Goal: Information Seeking & Learning: Find specific fact

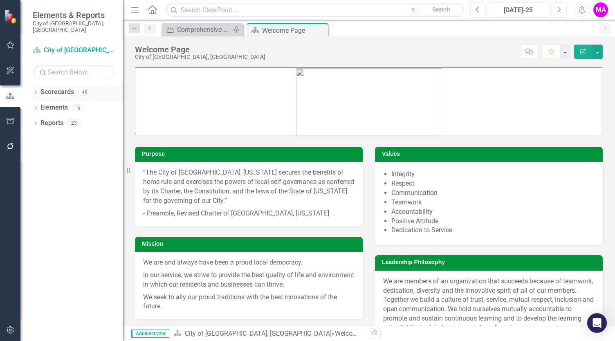
click at [35, 90] on div "Dropdown" at bounding box center [36, 93] width 6 height 7
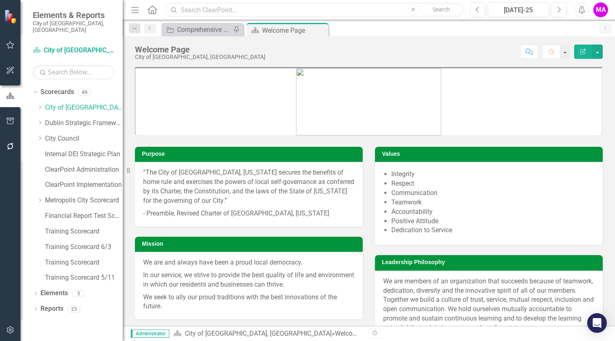
click at [264, 10] on input "text" at bounding box center [315, 10] width 298 height 14
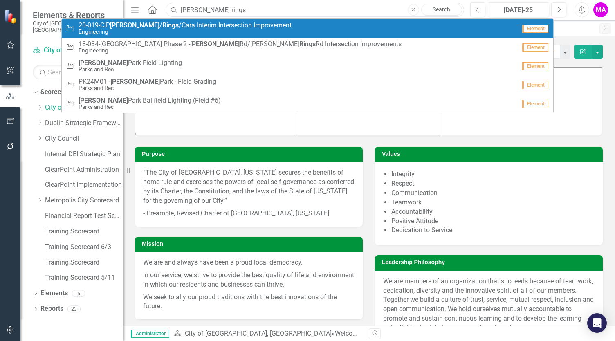
type input "[PERSON_NAME] rings"
click at [249, 31] on small "Engineering" at bounding box center [184, 32] width 213 height 6
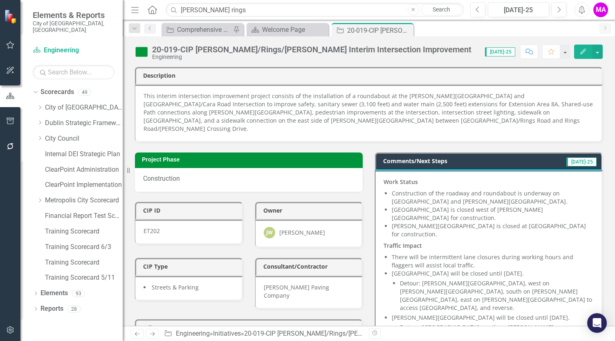
drag, startPoint x: 144, startPoint y: 95, endPoint x: 224, endPoint y: 96, distance: 80.1
click at [224, 96] on p "This interim intersection improvement project consists of the installation of a…" at bounding box center [368, 112] width 450 height 41
drag, startPoint x: 145, startPoint y: 96, endPoint x: 179, endPoint y: 98, distance: 34.0
click at [179, 98] on p "This interim intersection improvement project consists of the installation of a…" at bounding box center [368, 112] width 450 height 41
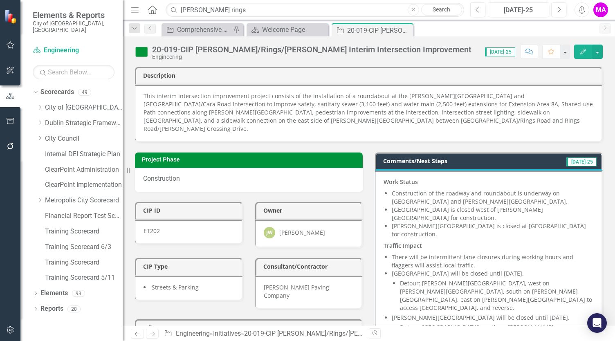
click at [179, 98] on p "This interim intersection improvement project consists of the installation of a…" at bounding box center [368, 112] width 450 height 41
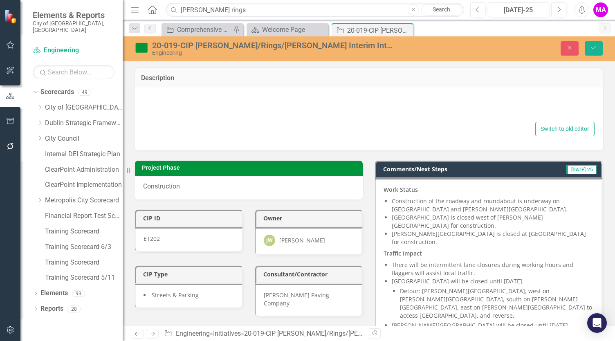
type textarea "<p>This interim intersection improvement project consists of the installation o…"
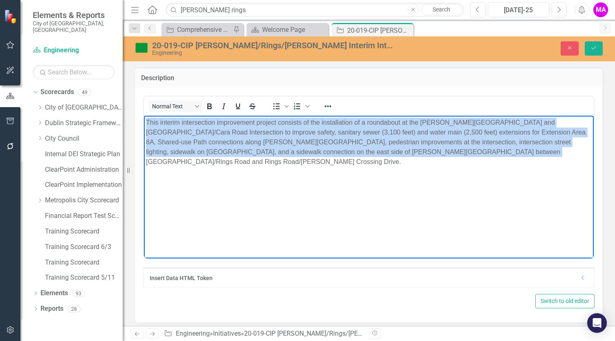
drag, startPoint x: 146, startPoint y: 122, endPoint x: 457, endPoint y: 152, distance: 312.6
click at [457, 152] on p "This interim intersection improvement project consists of the installation of a…" at bounding box center [369, 141] width 446 height 49
copy p "This interim intersection improvement project consists of the installation of a…"
click at [395, 163] on body "This interim intersection improvement project consists of the installation of a…" at bounding box center [369, 176] width 450 height 123
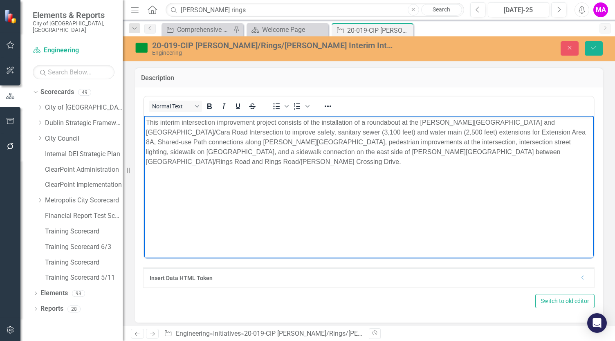
click at [553, 71] on div "Description" at bounding box center [369, 77] width 468 height 20
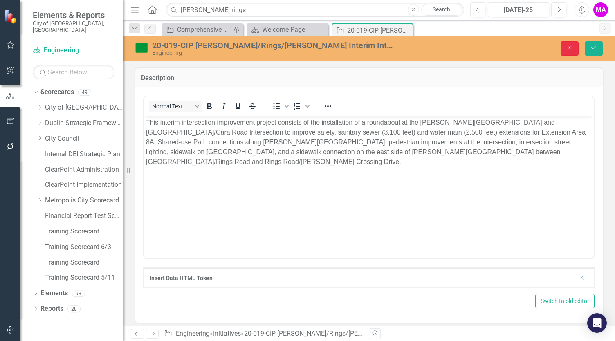
click at [571, 51] on button "Close" at bounding box center [569, 48] width 18 height 14
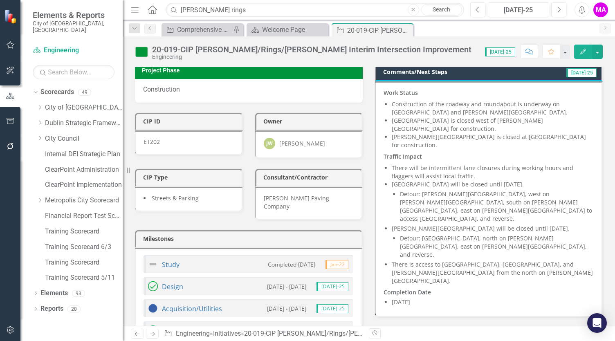
scroll to position [86, 0]
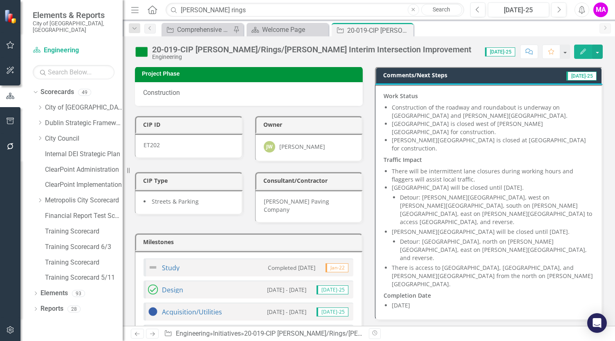
drag, startPoint x: 434, startPoint y: 105, endPoint x: 401, endPoint y: 99, distance: 33.2
click at [401, 103] on li "Construction of the roadway and roundabout is underway on [GEOGRAPHIC_DATA] and…" at bounding box center [493, 111] width 202 height 16
click at [399, 103] on li "Construction of the roadway and roundabout is underway on [GEOGRAPHIC_DATA] and…" at bounding box center [493, 111] width 202 height 16
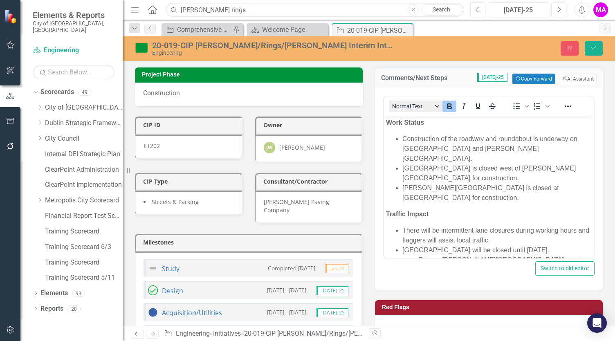
scroll to position [0, 0]
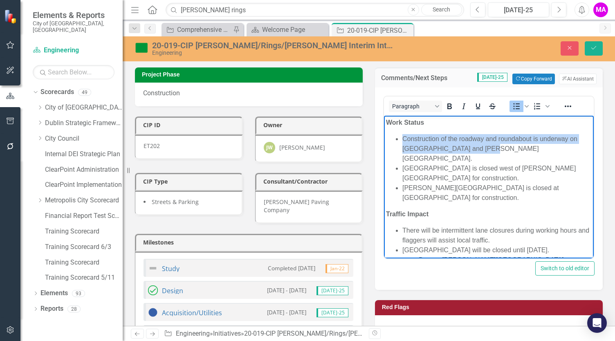
drag, startPoint x: 489, startPoint y: 148, endPoint x: 398, endPoint y: 140, distance: 91.1
click at [402, 140] on li "Construction of the roadway and roundabout is underway on [GEOGRAPHIC_DATA] and…" at bounding box center [496, 148] width 189 height 29
copy li "Construction of the roadway and roundabout is underway on [GEOGRAPHIC_DATA] and…"
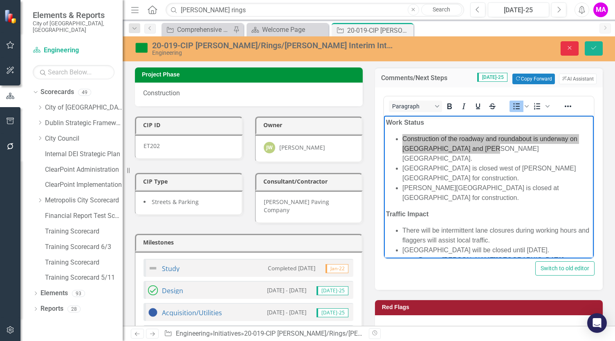
click at [567, 47] on icon "Close" at bounding box center [569, 48] width 7 height 6
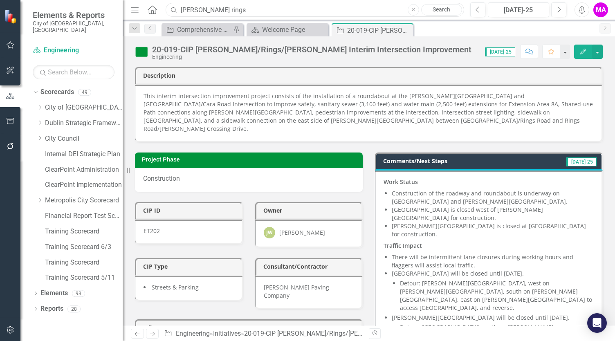
click at [296, 9] on input "[PERSON_NAME] rings" at bounding box center [315, 10] width 298 height 14
drag, startPoint x: 286, startPoint y: 11, endPoint x: 188, endPoint y: 9, distance: 97.7
click at [188, 9] on input "[PERSON_NAME] rings" at bounding box center [315, 10] width 298 height 14
click at [361, 142] on div "Project Phase Construction" at bounding box center [249, 166] width 240 height 49
click at [405, 30] on icon at bounding box center [405, 30] width 4 height 4
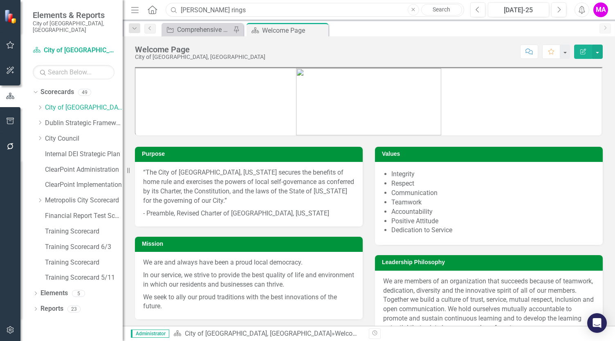
click at [286, 8] on input "[PERSON_NAME] rings" at bounding box center [315, 10] width 298 height 14
drag, startPoint x: 176, startPoint y: 9, endPoint x: 161, endPoint y: 9, distance: 14.7
click at [161, 9] on div "Menu Home Search [PERSON_NAME] rings Close Search" at bounding box center [295, 10] width 333 height 16
click at [213, 11] on input "text" at bounding box center [315, 10] width 298 height 14
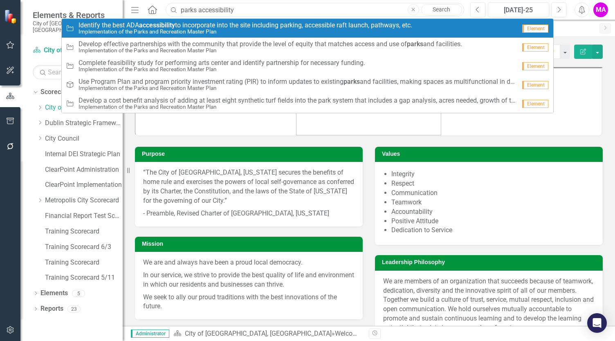
type input "parks accessibility"
click at [258, 27] on span "Identify the best ADA accessibility to incorporate into the site including park…" at bounding box center [245, 25] width 334 height 7
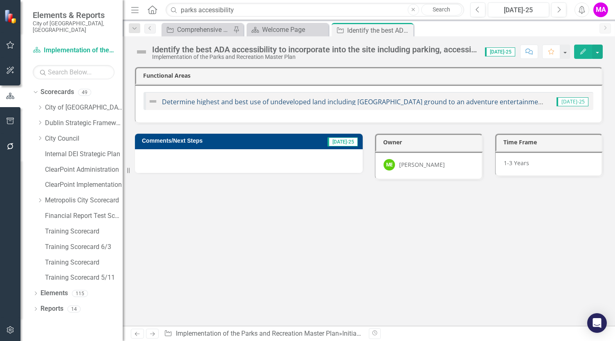
click at [302, 101] on link "Determine highest and best use of undeveloped land including [GEOGRAPHIC_DATA] …" at bounding box center [492, 101] width 661 height 9
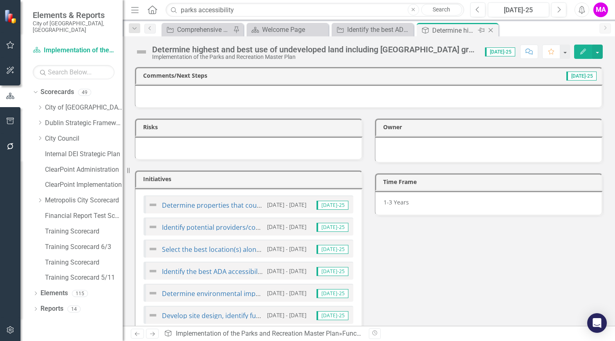
click at [493, 31] on icon "Close" at bounding box center [490, 30] width 8 height 7
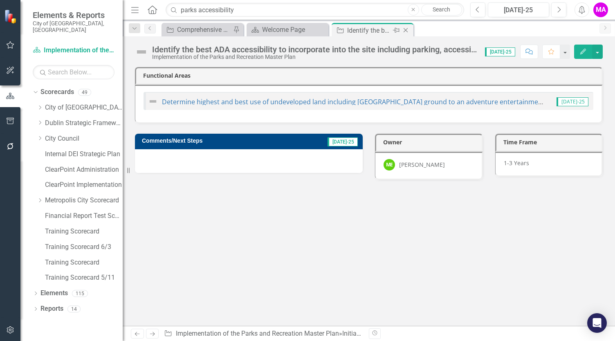
click at [406, 31] on icon at bounding box center [405, 30] width 4 height 4
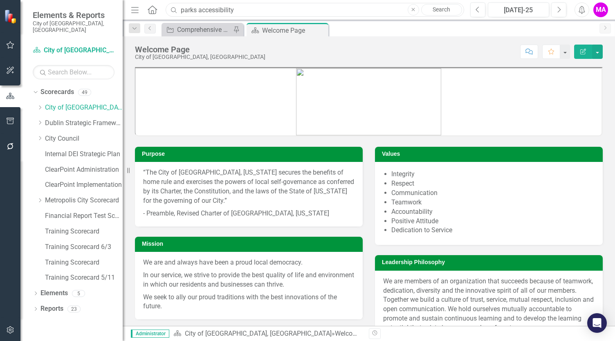
drag, startPoint x: 233, startPoint y: 8, endPoint x: 177, endPoint y: 4, distance: 55.3
click at [177, 4] on input "parks accessibility" at bounding box center [315, 10] width 298 height 14
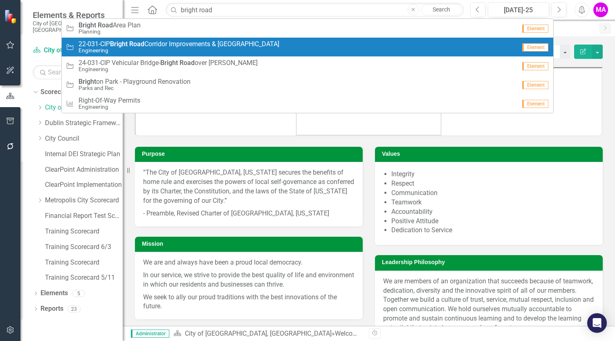
click at [205, 42] on span "22-031-CIP Bright Road Corridor Improvements & [GEOGRAPHIC_DATA]" at bounding box center [178, 43] width 201 height 7
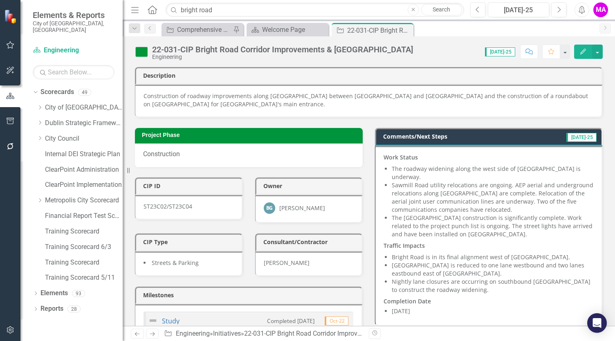
click at [452, 261] on li "[GEOGRAPHIC_DATA] is reduced to one lane westbound and two lanes eastbound east…" at bounding box center [493, 269] width 202 height 16
drag, startPoint x: 453, startPoint y: 262, endPoint x: 420, endPoint y: 256, distance: 33.6
click at [420, 261] on li "[GEOGRAPHIC_DATA] is reduced to one lane westbound and two lanes eastbound east…" at bounding box center [493, 269] width 202 height 16
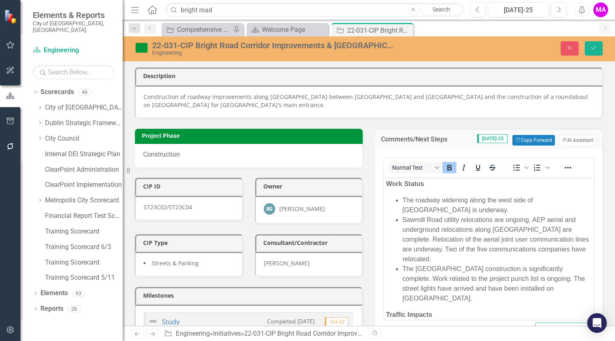
scroll to position [96, 0]
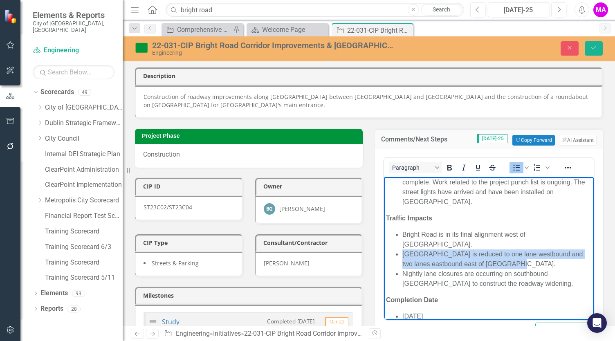
drag, startPoint x: 508, startPoint y: 253, endPoint x: 402, endPoint y: 245, distance: 106.1
click at [402, 249] on li "[GEOGRAPHIC_DATA] is reduced to one lane westbound and two lanes eastbound east…" at bounding box center [496, 259] width 189 height 20
copy li "[GEOGRAPHIC_DATA] is reduced to one lane westbound and two lanes eastbound east…"
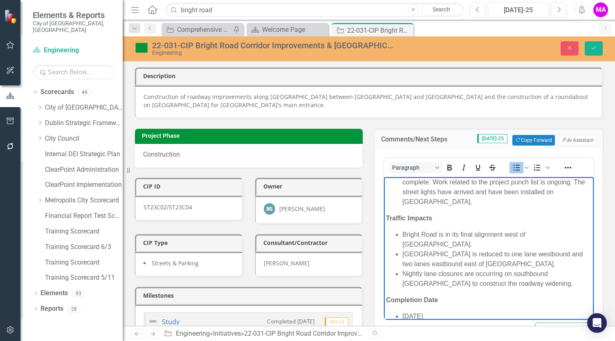
click at [443, 269] on li "Nightly lane closures are occurring on southbound [GEOGRAPHIC_DATA] to construc…" at bounding box center [496, 279] width 189 height 20
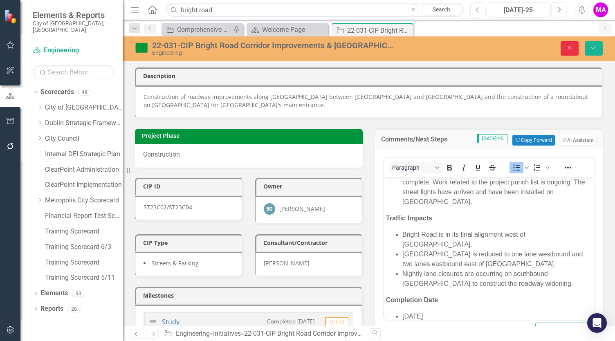
click at [569, 49] on icon "Close" at bounding box center [569, 48] width 7 height 6
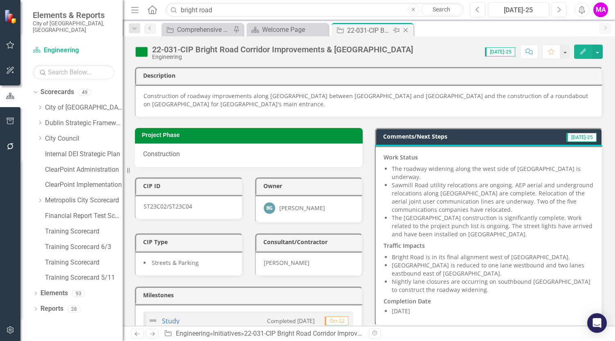
click at [405, 31] on icon "Close" at bounding box center [405, 30] width 8 height 7
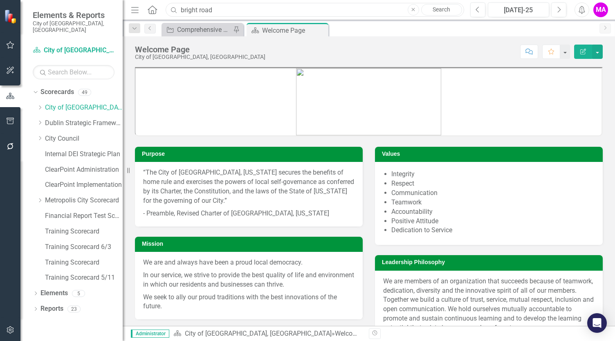
drag, startPoint x: 213, startPoint y: 9, endPoint x: 168, endPoint y: 13, distance: 45.6
click at [168, 13] on input "bright road" at bounding box center [315, 10] width 298 height 14
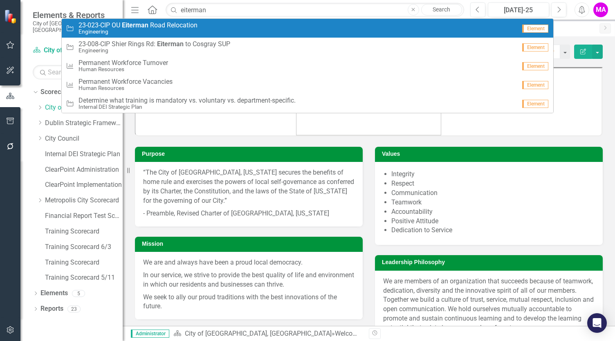
click at [168, 23] on span "2 3 - 0 2 3 - C I P O U [PERSON_NAME] R o a d R e l o c a t i o n" at bounding box center [137, 25] width 119 height 7
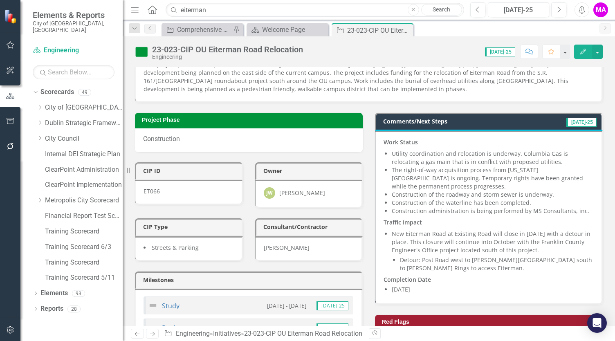
scroll to position [31, 0]
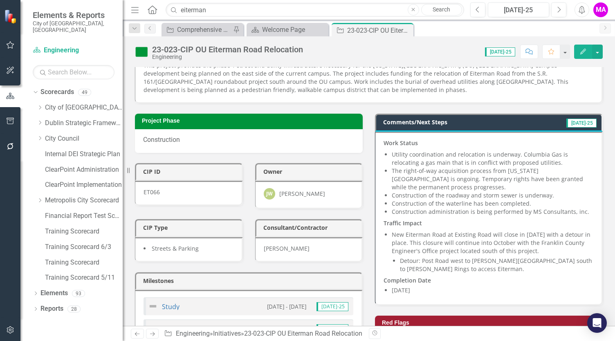
drag, startPoint x: 274, startPoint y: 17, endPoint x: 181, endPoint y: 9, distance: 92.7
click at [181, 9] on div "Menu Home Search eiterman Close Search" at bounding box center [295, 10] width 333 height 16
drag, startPoint x: 194, startPoint y: 9, endPoint x: 190, endPoint y: 9, distance: 4.5
click at [190, 9] on input "eiterman" at bounding box center [315, 10] width 298 height 14
drag, startPoint x: 208, startPoint y: 12, endPoint x: 177, endPoint y: 8, distance: 32.2
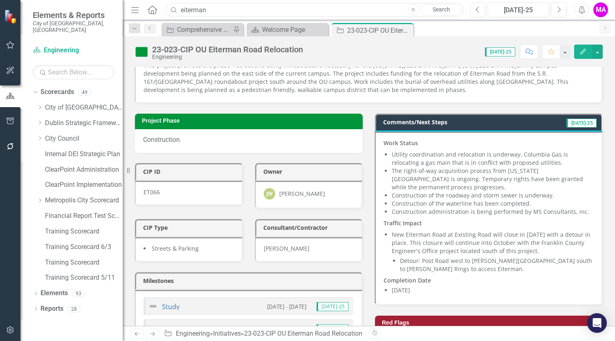
click at [177, 8] on div "Search eiterman Close Search" at bounding box center [312, 10] width 298 height 14
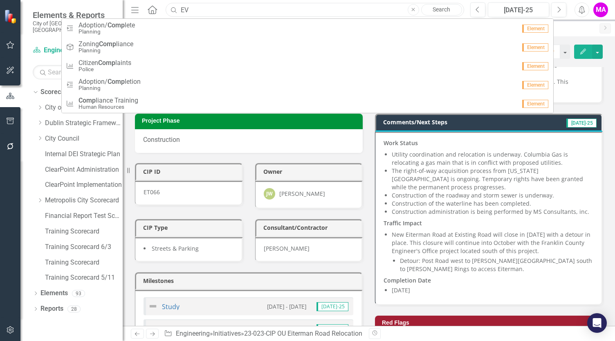
type input "E"
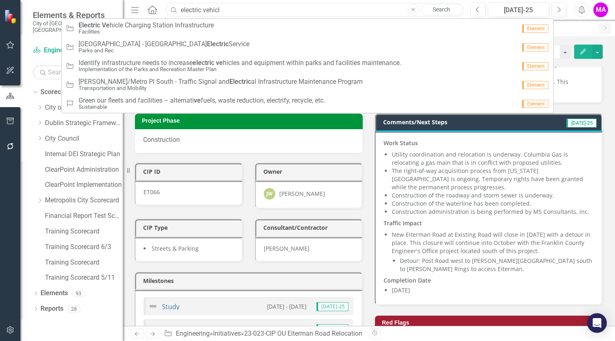
type input "electric vehicle"
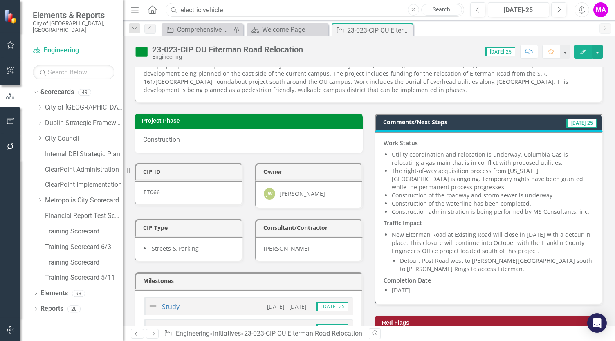
drag, startPoint x: 231, startPoint y: 11, endPoint x: 174, endPoint y: 9, distance: 56.4
click at [174, 9] on div "Search electric vehicle Close Search" at bounding box center [312, 10] width 298 height 14
click at [307, 90] on p "This project provides the phase 1 street and utility infrastructure necessary f…" at bounding box center [368, 77] width 450 height 33
click at [230, 9] on input "text" at bounding box center [315, 10] width 298 height 14
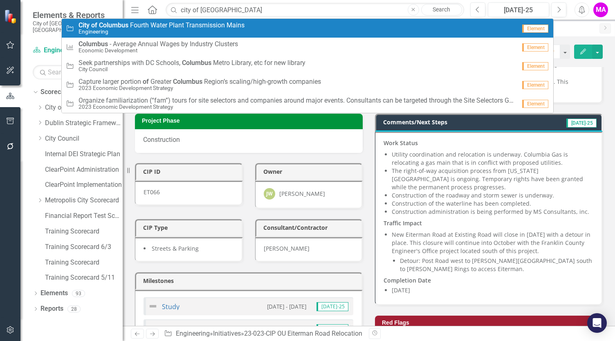
click at [240, 24] on span "City of Columbus F o u r t h W a t e r P l a n t T r a n s m i s s i o n M a i …" at bounding box center [161, 25] width 166 height 7
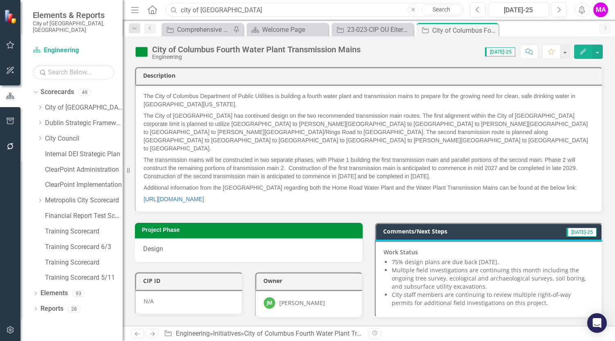
drag, startPoint x: 239, startPoint y: 7, endPoint x: 161, endPoint y: 14, distance: 77.6
click at [161, 14] on div "Menu Home Search city of [GEOGRAPHIC_DATA] Close Search" at bounding box center [295, 10] width 333 height 16
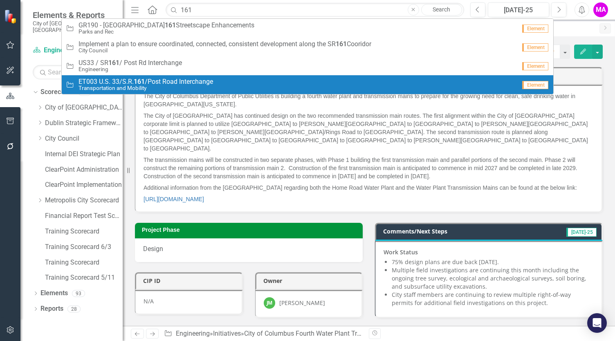
click at [159, 86] on small "Transportation and Mobility" at bounding box center [145, 88] width 134 height 6
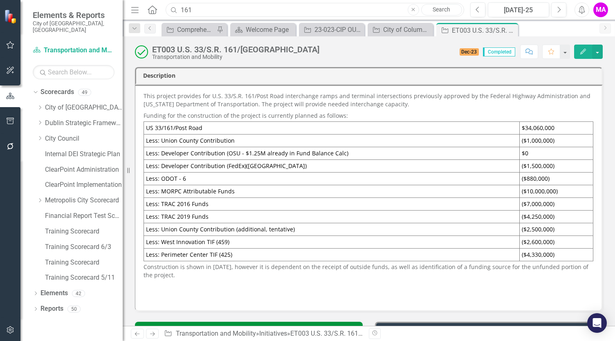
click at [203, 11] on input "161" at bounding box center [315, 10] width 298 height 14
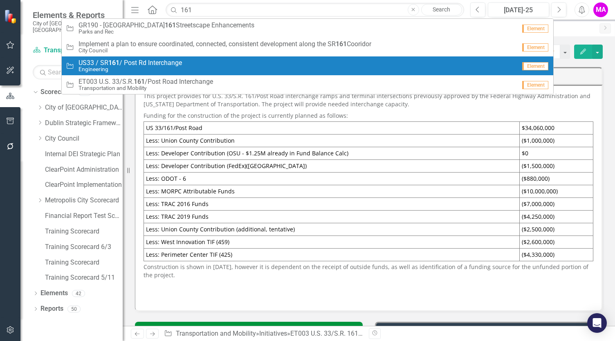
click at [180, 62] on span "US33 / SR 161 / Post Rd Interchange" at bounding box center [129, 62] width 103 height 7
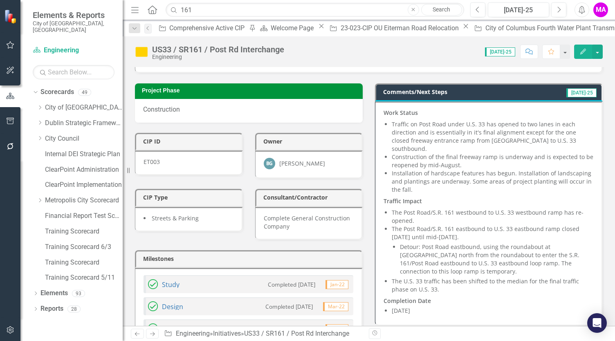
scroll to position [46, 0]
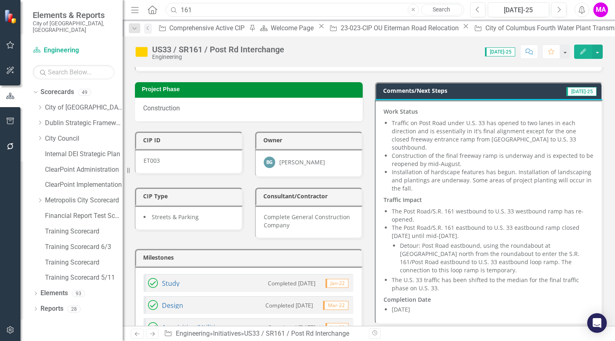
drag, startPoint x: 269, startPoint y: 10, endPoint x: 141, endPoint y: 14, distance: 128.0
click at [141, 14] on div "Menu Home Search 161 Close Search" at bounding box center [295, 10] width 333 height 16
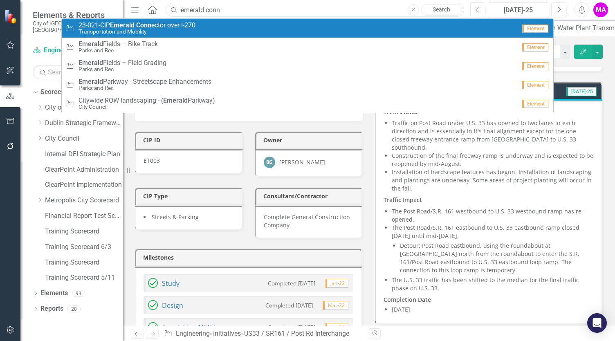
type input "emerald conn"
click at [147, 30] on small "Transportation and Mobility" at bounding box center [136, 32] width 117 height 6
